Goal: Task Accomplishment & Management: Use online tool/utility

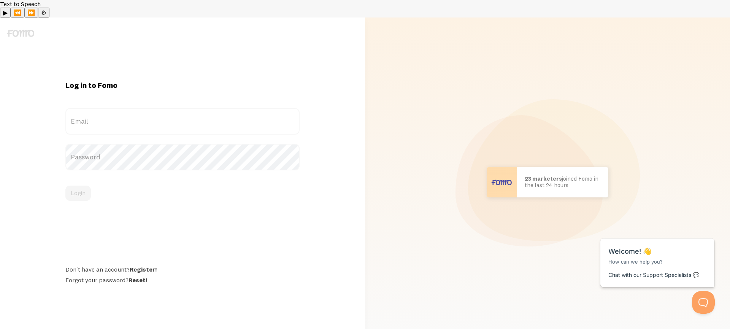
click at [168, 108] on label "Email" at bounding box center [182, 121] width 234 height 27
click at [168, 108] on input "Email" at bounding box center [182, 121] width 234 height 27
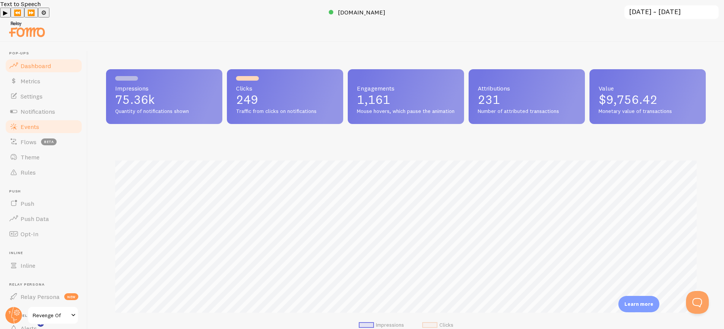
scroll to position [379947, 379553]
click at [40, 119] on link "Events" at bounding box center [44, 126] width 78 height 15
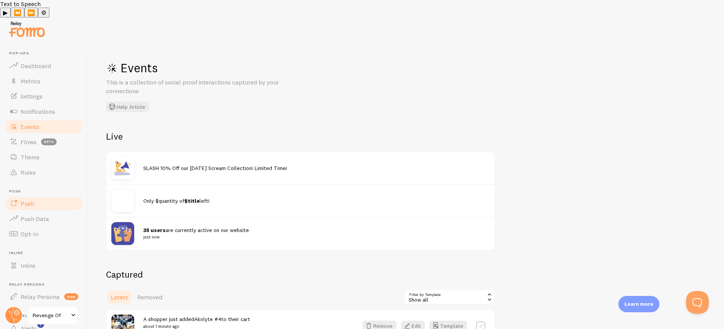
click at [42, 196] on link "Push" at bounding box center [44, 203] width 78 height 15
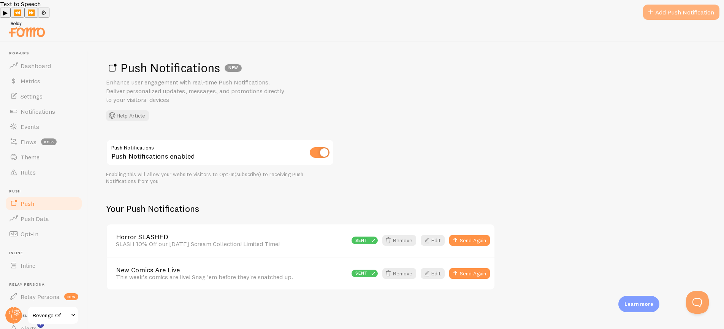
click at [667, 14] on link "Add Push Notification" at bounding box center [681, 12] width 76 height 15
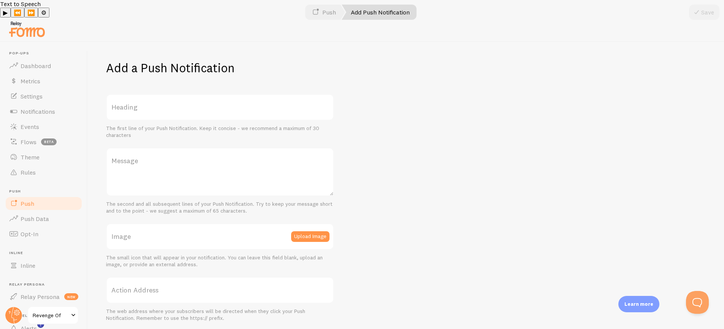
click at [219, 94] on label "Heading" at bounding box center [220, 107] width 228 height 27
click at [219, 94] on input "Heading" at bounding box center [220, 107] width 228 height 27
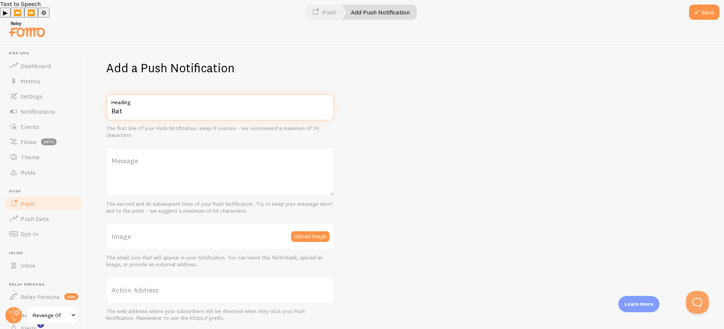
click at [181, 95] on input "Bat" at bounding box center [220, 107] width 228 height 27
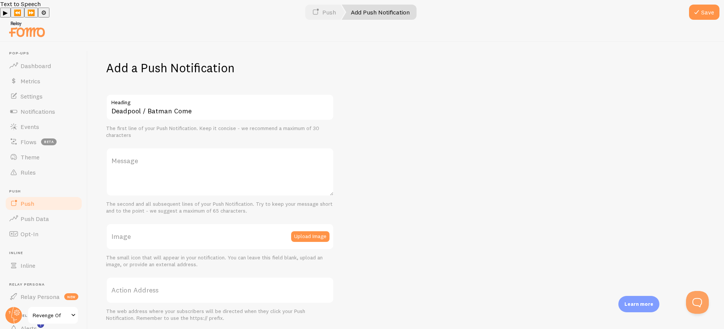
click at [374, 90] on div "Add a Push Notification Deadpool / Batman Come Heading The first line of your P…" at bounding box center [406, 194] width 636 height 304
click at [301, 94] on input "Deadpool / Batman Come" at bounding box center [220, 107] width 228 height 27
type input "Deadpool / Batman [DATE]"
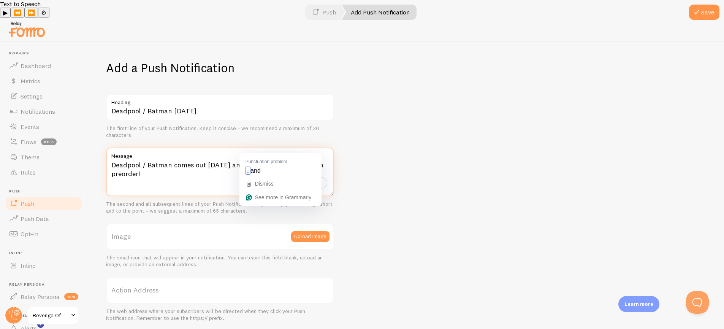
click at [252, 147] on textarea "Deadpool / Batman comes out [DATE] and Batman / Deadpool is on preorder!" at bounding box center [220, 171] width 228 height 49
click at [213, 163] on textarea "Deadpool / Batman comes out [DATE], and Batman / Deadpool is on preorder!" at bounding box center [220, 171] width 228 height 49
click at [198, 152] on textarea "Deadpool / Batman comes out [DATE], and Batman / Deadpool is on preorder!" at bounding box center [220, 171] width 228 height 49
click at [189, 156] on textarea "Deadpool / Batman comes out [DATE], and Batman / Deadpool is on preorder!" at bounding box center [220, 171] width 228 height 49
click at [147, 147] on textarea "Deadpool / Batman comes out [DATE], and Batman / Deadpool is on preorder!" at bounding box center [220, 171] width 228 height 49
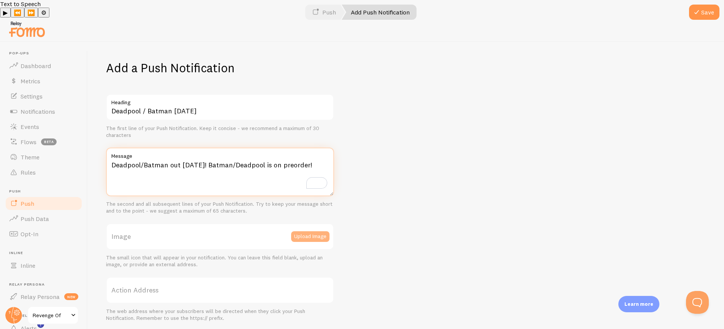
type textarea "Deadpool/Batman out [DATE]! Batman/Deadpool is on preorder!"
click at [316, 231] on button "Upload Image" at bounding box center [310, 236] width 38 height 11
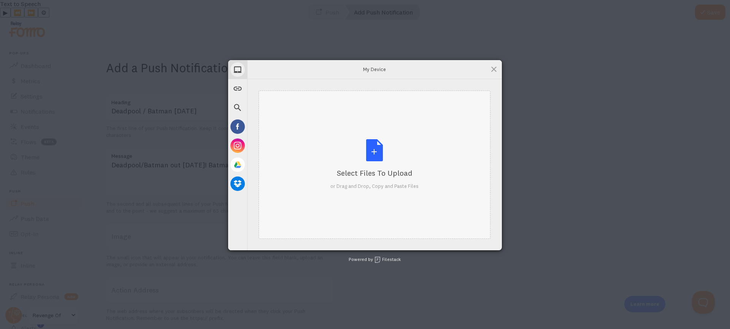
click at [328, 121] on div "Select Files to Upload or Drag and Drop, Copy and Paste Files" at bounding box center [374, 164] width 232 height 148
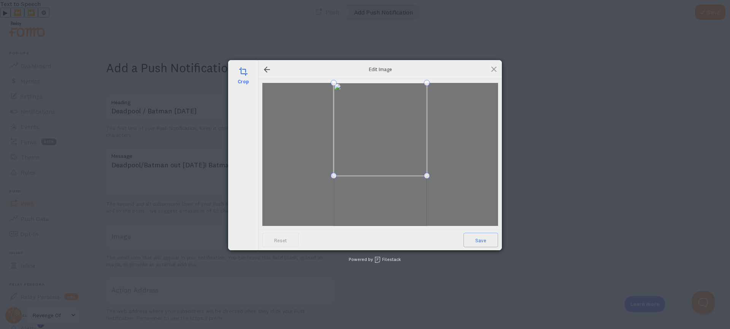
click at [419, 138] on span at bounding box center [380, 129] width 93 height 93
click at [484, 244] on span "Save" at bounding box center [480, 240] width 35 height 14
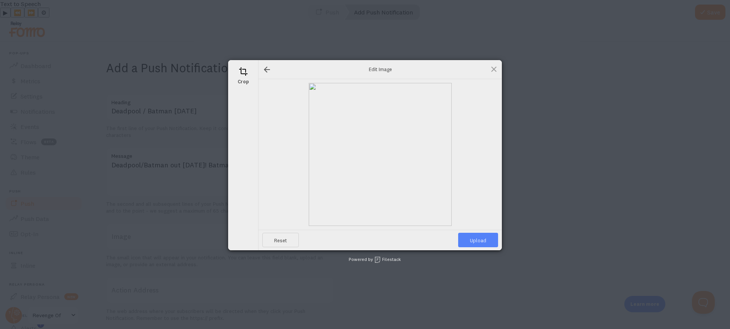
click at [481, 239] on span "Upload" at bounding box center [478, 240] width 40 height 14
type input "[URL][DOMAIN_NAME][DOMAIN_NAME]"
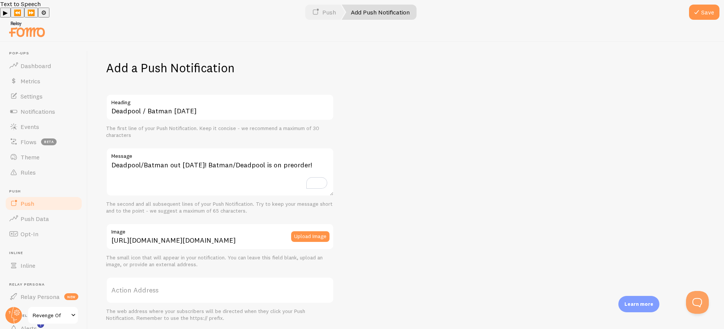
click at [227, 277] on label "Action Address" at bounding box center [220, 290] width 228 height 27
click at [227, 277] on input "Action Address" at bounding box center [220, 290] width 228 height 27
click at [264, 277] on label "Action Address" at bounding box center [220, 290] width 228 height 27
click at [264, 277] on input "Action Address" at bounding box center [220, 290] width 228 height 27
paste input "[URL][DOMAIN_NAME]"
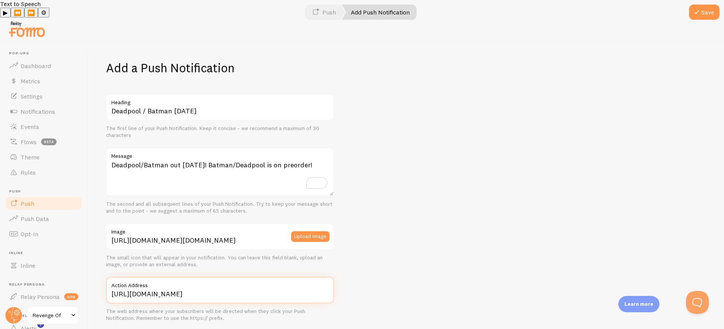
scroll to position [11, 0]
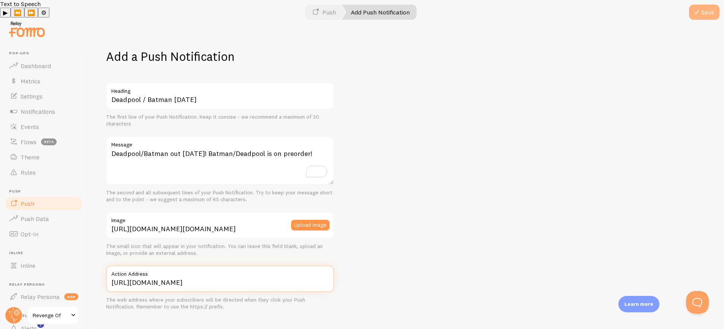
type input "[URL][DOMAIN_NAME]"
click at [705, 14] on button "Save" at bounding box center [704, 12] width 30 height 15
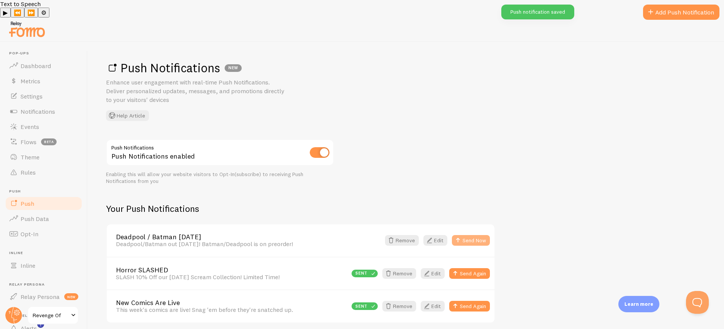
click at [479, 235] on button "Send Now" at bounding box center [471, 240] width 38 height 11
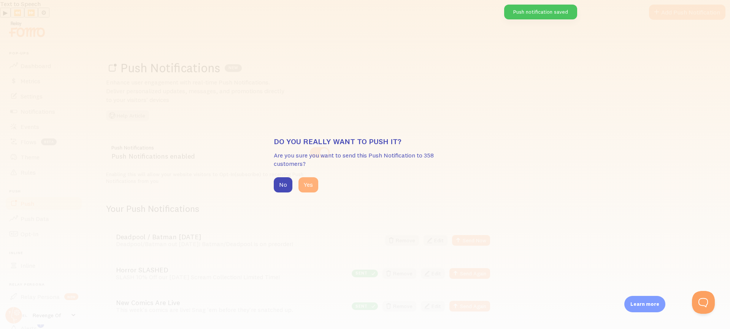
click at [316, 181] on button "Yes" at bounding box center [308, 184] width 20 height 15
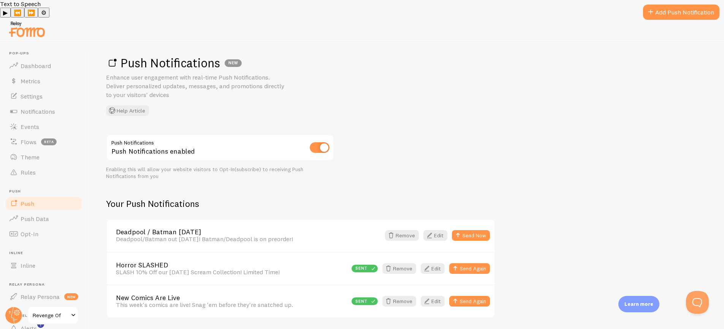
scroll to position [13, 0]
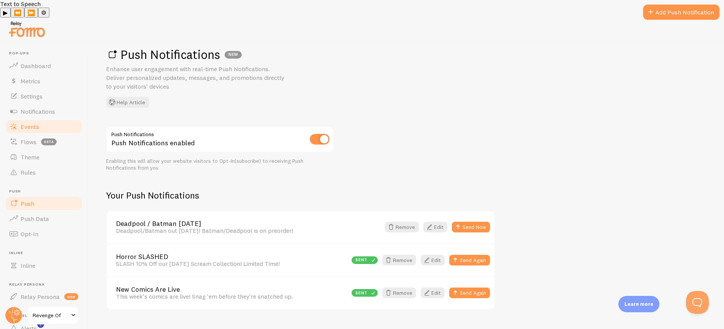
click at [41, 119] on link "Events" at bounding box center [44, 126] width 78 height 15
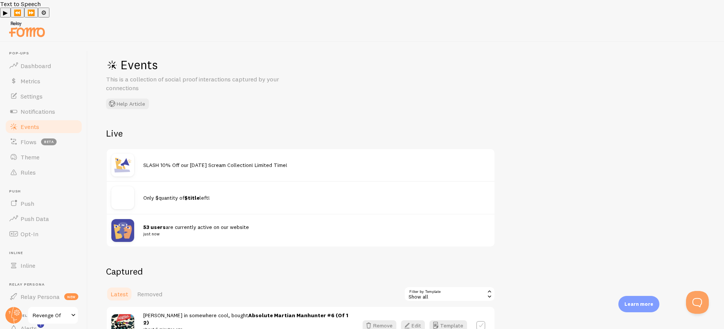
click at [255, 152] on div "SLASH 10% Off our [DATE] Scream Collection! Limited Time!" at bounding box center [301, 165] width 388 height 32
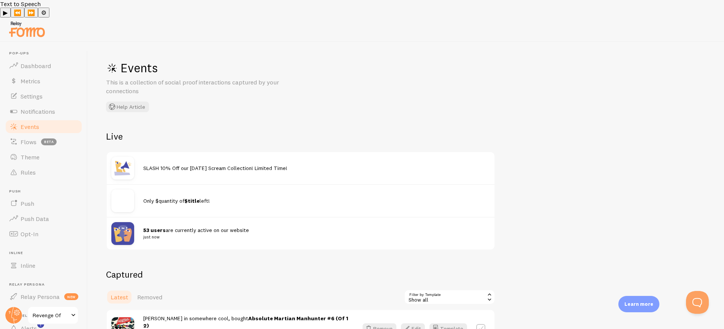
click at [178, 227] on span "53 users are currently active on our website just now" at bounding box center [312, 234] width 338 height 14
click at [27, 119] on link "Events" at bounding box center [44, 126] width 78 height 15
click at [30, 104] on link "Notifications" at bounding box center [44, 111] width 78 height 15
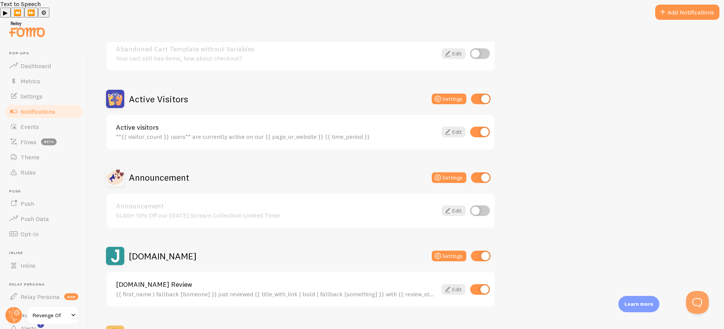
scroll to position [150, 0]
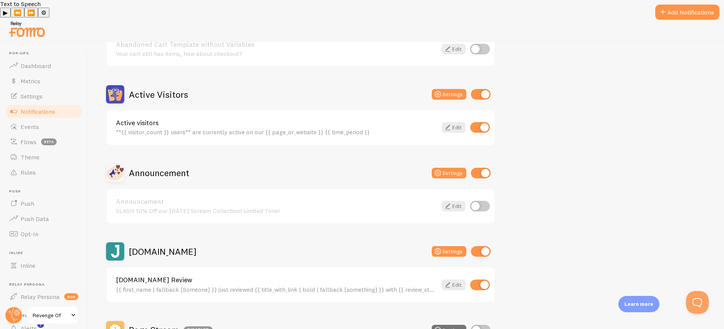
click at [483, 168] on input "checkbox" at bounding box center [481, 173] width 20 height 11
checkbox input "false"
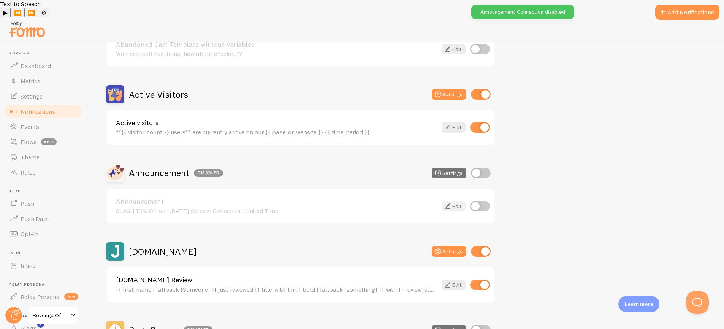
click at [455, 201] on link "Edit" at bounding box center [454, 206] width 24 height 11
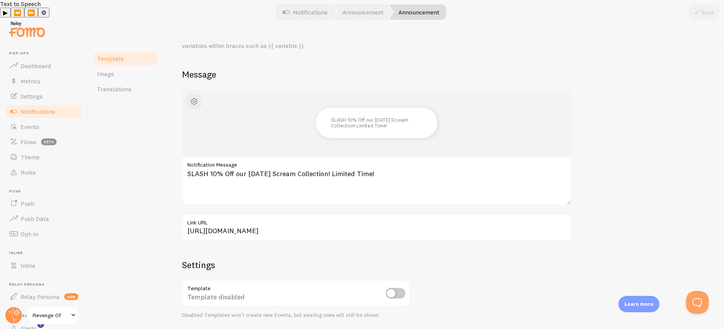
scroll to position [49, 0]
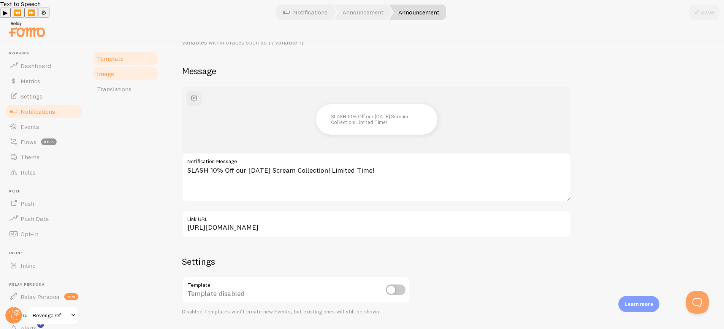
click at [127, 66] on link "Image" at bounding box center [125, 73] width 67 height 15
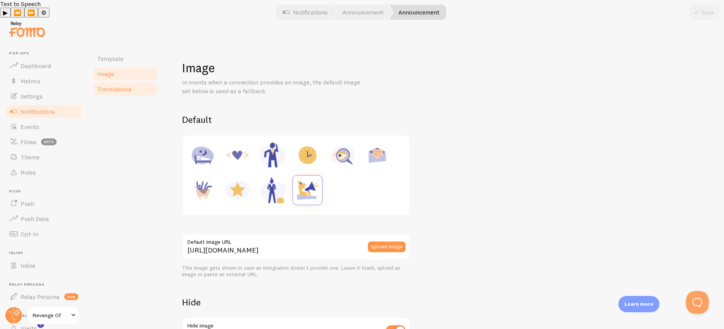
click at [124, 81] on link "Translations" at bounding box center [125, 88] width 67 height 15
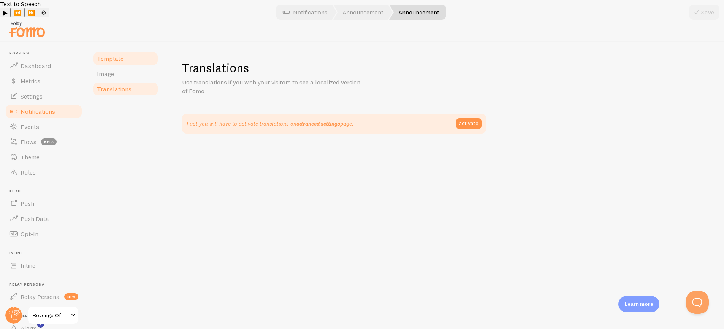
click at [120, 51] on link "Template" at bounding box center [125, 58] width 67 height 15
